Goal: Contribute content: Contribute content

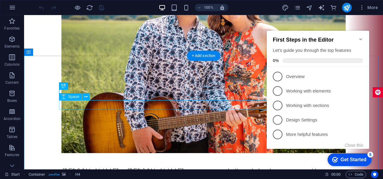
scroll to position [902, 0]
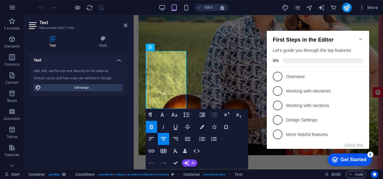
scroll to position [882, 0]
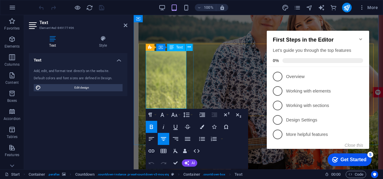
drag, startPoint x: 173, startPoint y: 104, endPoint x: 153, endPoint y: 55, distance: 52.9
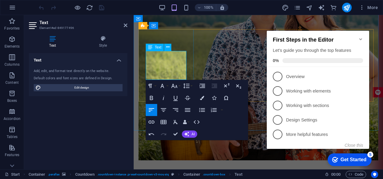
scroll to position [893, 0]
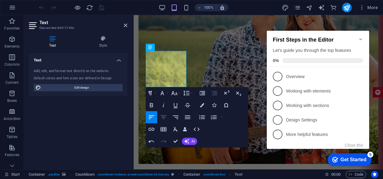
click at [164, 115] on icon "button" at bounding box center [163, 117] width 7 height 7
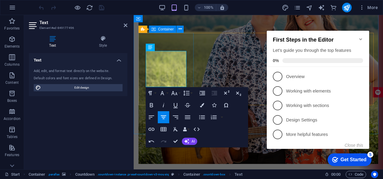
drag, startPoint x: 163, startPoint y: 73, endPoint x: 141, endPoint y: 51, distance: 31.3
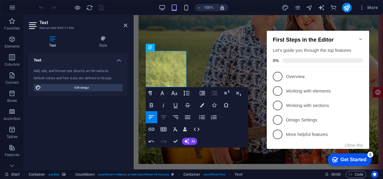
click at [164, 116] on icon "button" at bounding box center [163, 117] width 5 height 4
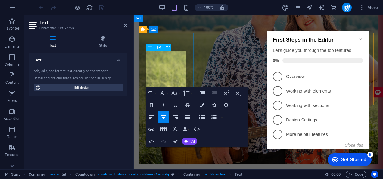
scroll to position [889, 0]
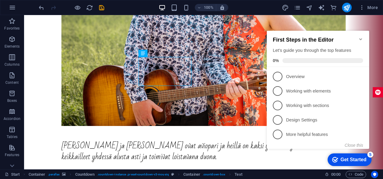
click at [362, 38] on icon "Minimize checklist" at bounding box center [360, 39] width 5 height 5
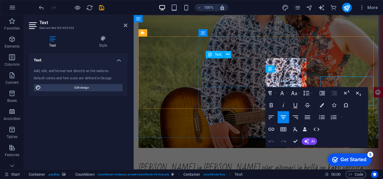
scroll to position [889, 0]
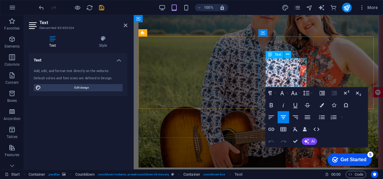
drag, startPoint x: 297, startPoint y: 84, endPoint x: 267, endPoint y: 59, distance: 38.9
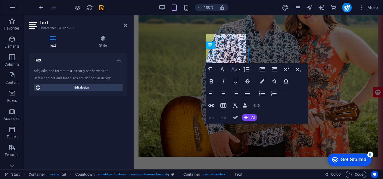
scroll to position [920, 0]
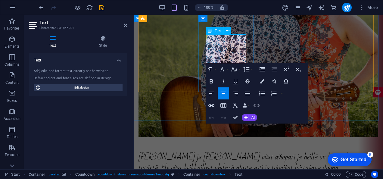
drag, startPoint x: 237, startPoint y: 59, endPoint x: 340, endPoint y: 49, distance: 102.9
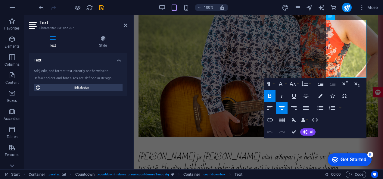
click at [314, 79] on div "Paragraph Format Normal Heading 1 Heading 2 Heading 3 Heading 4 Heading 5 Headi…" at bounding box center [315, 108] width 102 height 60
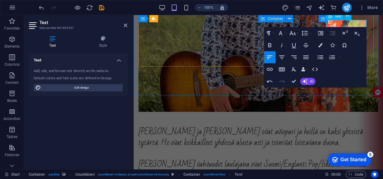
click at [293, 21] on div "Container" at bounding box center [277, 19] width 39 height 8
click at [296, 22] on div "Container" at bounding box center [277, 19] width 39 height 8
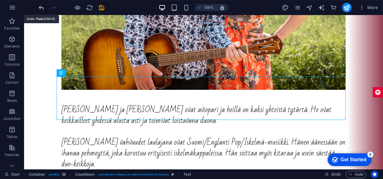
click at [43, 7] on icon "undo" at bounding box center [41, 7] width 7 height 7
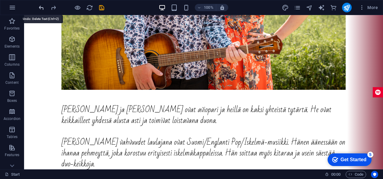
click at [44, 8] on icon "undo" at bounding box center [41, 7] width 7 height 7
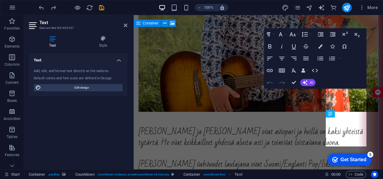
scroll to position [851, 0]
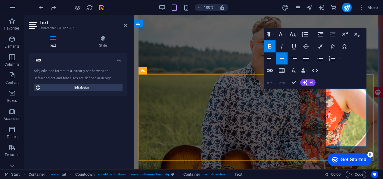
drag, startPoint x: 360, startPoint y: 142, endPoint x: 323, endPoint y: 91, distance: 63.4
copy div "[PERSON_NAME] Iskelmämestar i ISKELMÄVIIKKO-risteily 14.-16.9.25 Viking Cindere…"
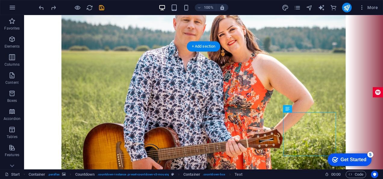
drag, startPoint x: 315, startPoint y: 126, endPoint x: 232, endPoint y: 117, distance: 83.2
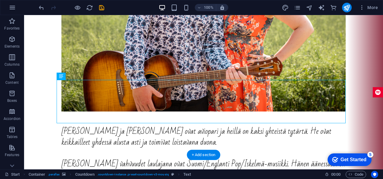
scroll to position [905, 0]
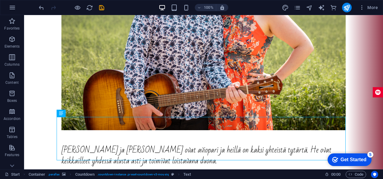
drag, startPoint x: 204, startPoint y: 93, endPoint x: 308, endPoint y: 77, distance: 105.0
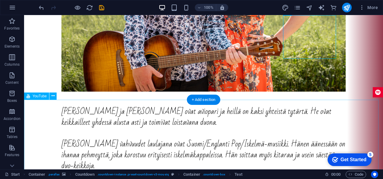
scroll to position [935, 0]
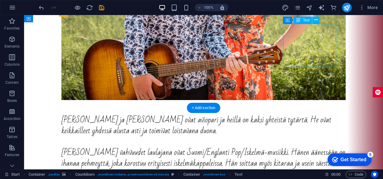
scroll to position [915, 0]
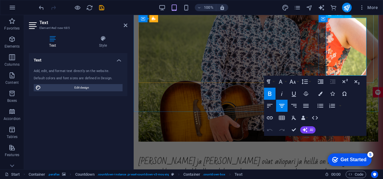
drag, startPoint x: 362, startPoint y: 71, endPoint x: 335, endPoint y: 21, distance: 57.1
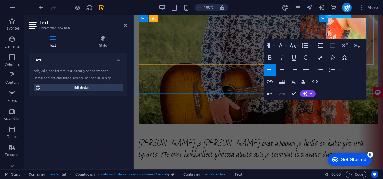
scroll to position [930, 0]
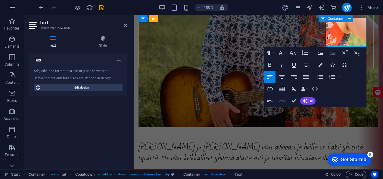
drag, startPoint x: 352, startPoint y: 45, endPoint x: 324, endPoint y: 23, distance: 35.8
click at [281, 77] on icon "button" at bounding box center [281, 77] width 5 height 4
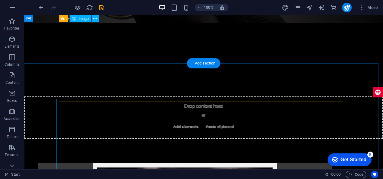
scroll to position [1831, 0]
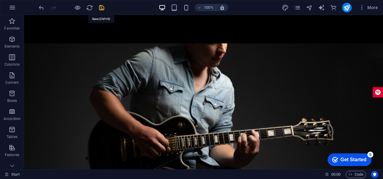
click at [102, 6] on icon "save" at bounding box center [101, 7] width 7 height 7
click at [344, 10] on icon "publish" at bounding box center [346, 7] width 7 height 7
